Goal: Book appointment/travel/reservation

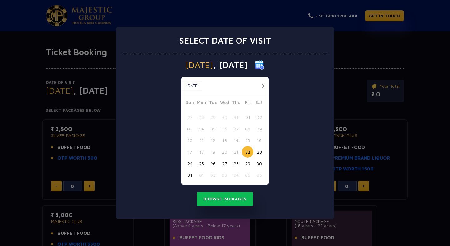
click at [264, 85] on button "button" at bounding box center [263, 86] width 8 height 8
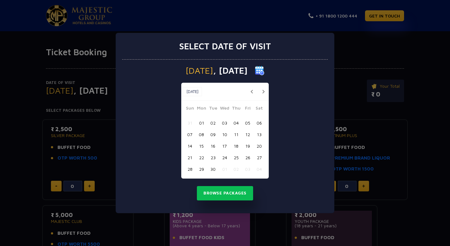
click at [264, 85] on div "[DATE] [DATE]" at bounding box center [224, 92] width 87 height 18
click at [264, 91] on button "button" at bounding box center [263, 92] width 8 height 8
click at [226, 194] on button "Browse Packages" at bounding box center [225, 193] width 56 height 14
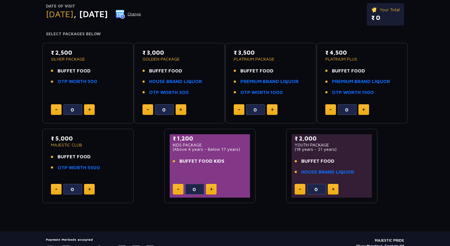
scroll to position [75, 0]
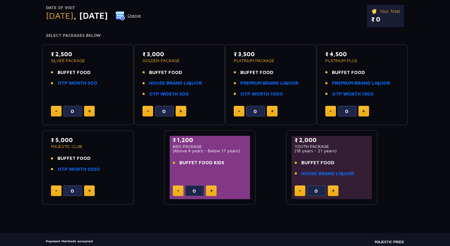
click at [108, 17] on span ", [DATE]" at bounding box center [90, 15] width 34 height 10
click at [141, 16] on button "Change" at bounding box center [128, 16] width 26 height 10
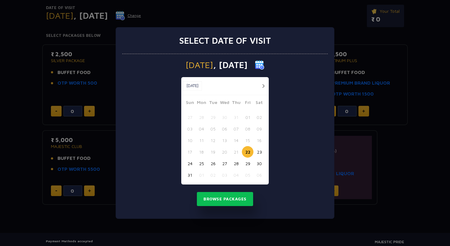
click at [263, 85] on button "button" at bounding box center [263, 86] width 8 height 8
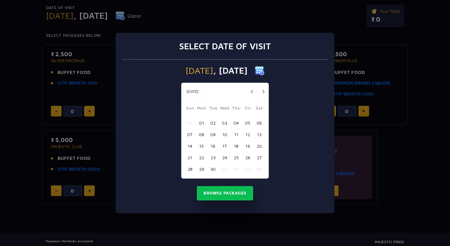
click at [263, 85] on div "[DATE] [DATE]" at bounding box center [224, 92] width 87 height 18
click at [263, 92] on button "button" at bounding box center [263, 92] width 8 height 8
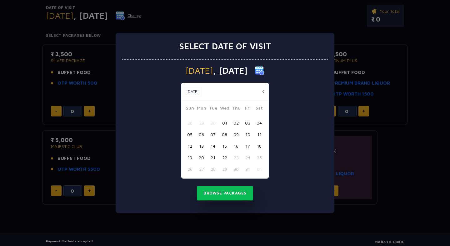
click at [431, 31] on div "Select date of visit [DATE] [DATE] [DATE] Sun Mon Tue Wed Thu Fri Sat 28 29 30 …" at bounding box center [225, 123] width 450 height 246
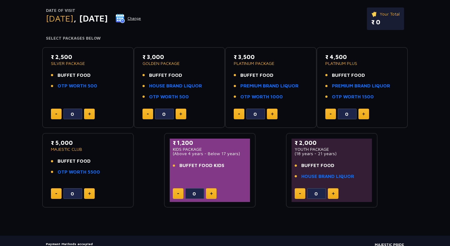
scroll to position [73, 0]
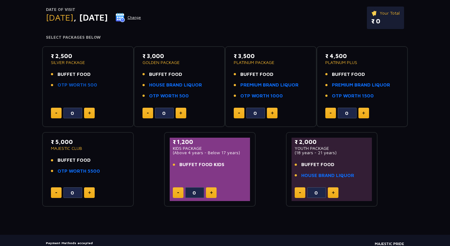
click at [83, 85] on link "OTP WORTH 500" at bounding box center [77, 84] width 40 height 7
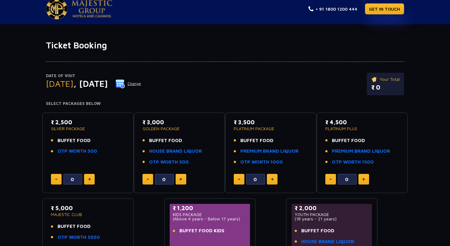
scroll to position [0, 0]
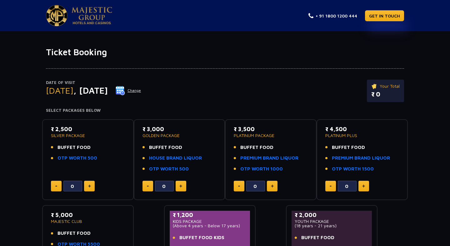
click at [94, 17] on img at bounding box center [91, 15] width 41 height 17
